Goal: Find contact information: Find contact information

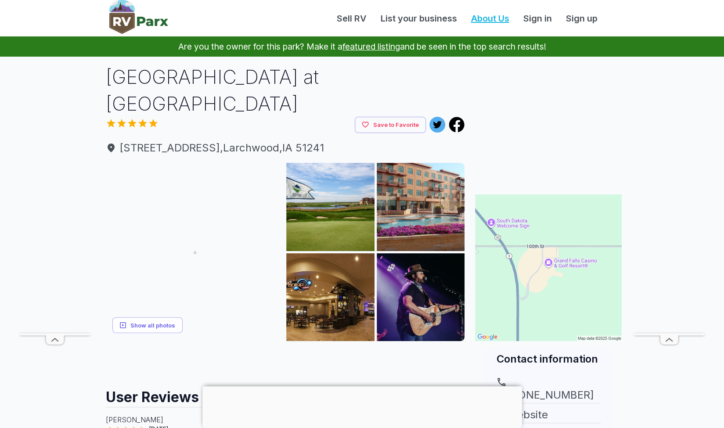
click at [500, 19] on link "About Us" at bounding box center [490, 18] width 52 height 13
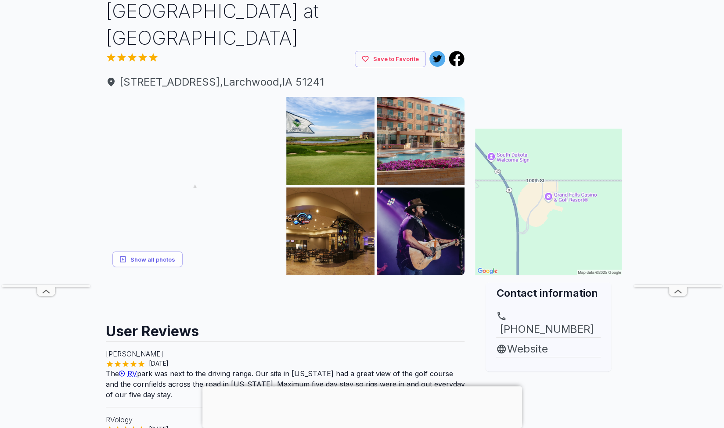
scroll to position [132, 0]
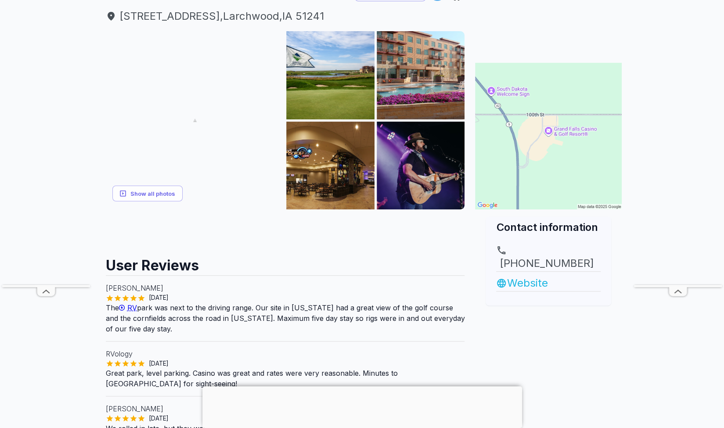
click at [532, 275] on link "Website" at bounding box center [548, 283] width 104 height 16
